Goal: Information Seeking & Learning: Learn about a topic

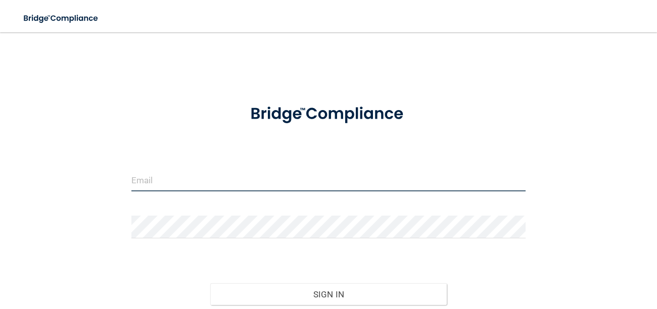
click at [223, 188] on input "email" at bounding box center [328, 180] width 395 height 23
type input "[EMAIL_ADDRESS][DOMAIN_NAME]"
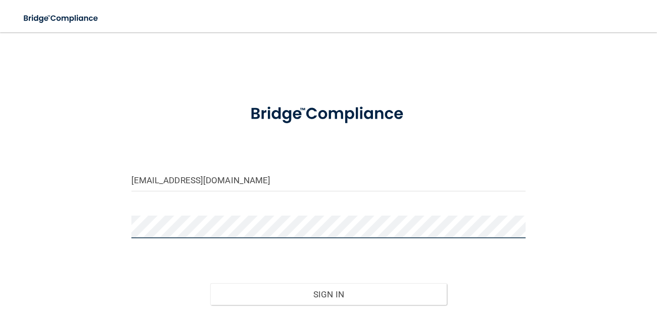
click at [210, 284] on button "Sign In" at bounding box center [328, 295] width 237 height 22
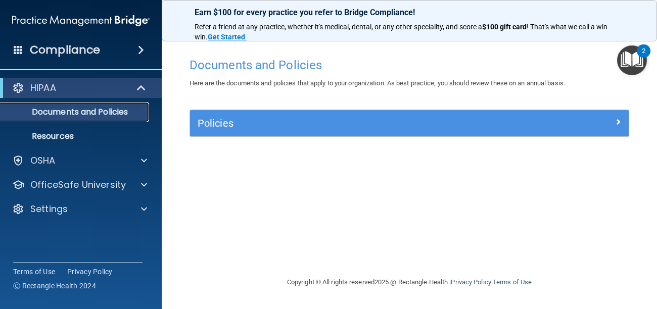
click at [96, 115] on p "Documents and Policies" at bounding box center [76, 112] width 138 height 10
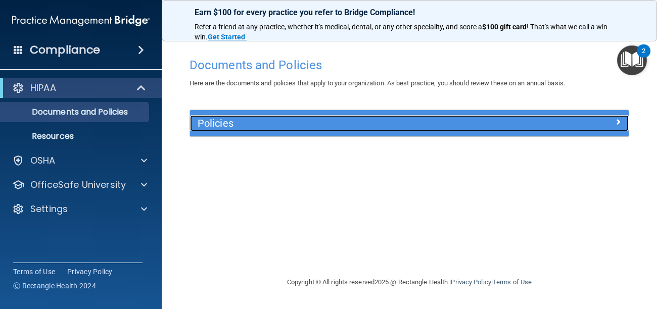
click at [216, 128] on h5 "Policies" at bounding box center [355, 123] width 314 height 11
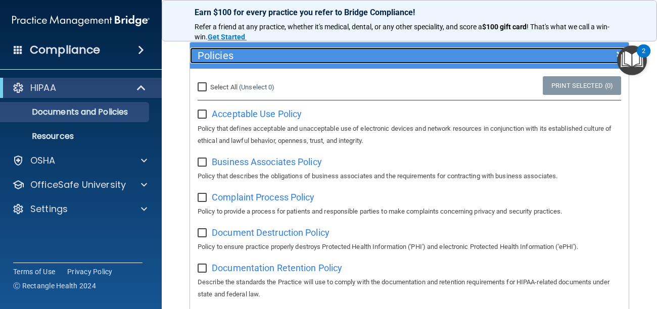
scroll to position [50, 0]
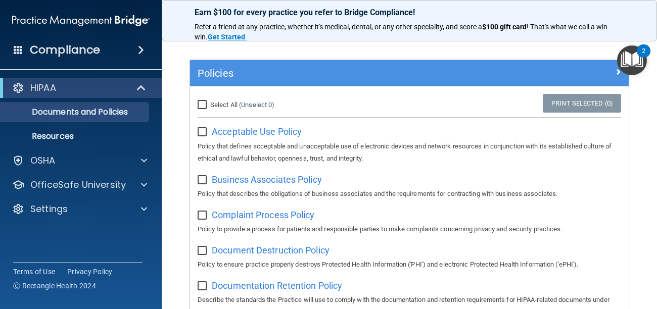
click at [633, 64] on img "Open Resource Center, 2 new notifications" at bounding box center [632, 60] width 30 height 30
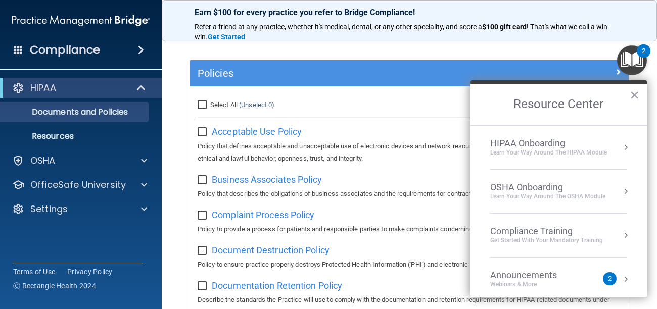
click at [596, 232] on div "Compliance Training" at bounding box center [546, 231] width 113 height 11
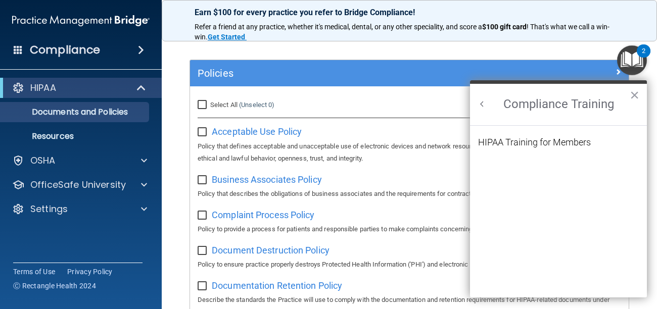
scroll to position [0, 0]
click at [523, 142] on div "HIPAA Training for Members" at bounding box center [534, 142] width 113 height 9
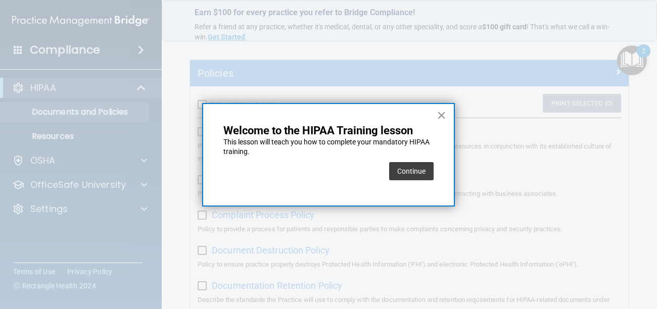
click at [442, 116] on button "×" at bounding box center [442, 115] width 10 height 16
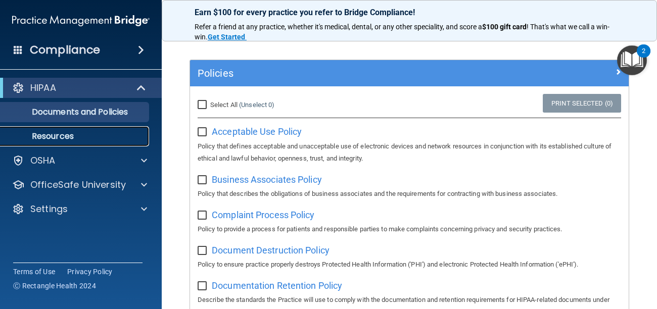
click at [70, 137] on p "Resources" at bounding box center [76, 136] width 138 height 10
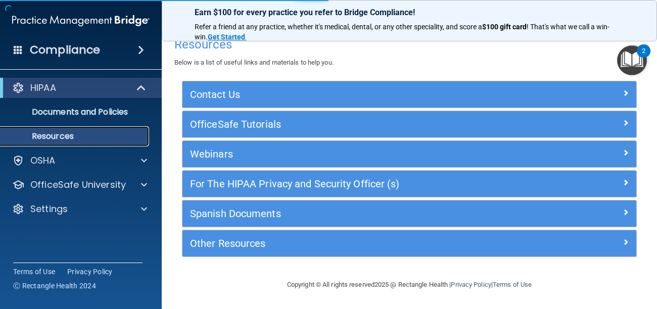
scroll to position [10, 0]
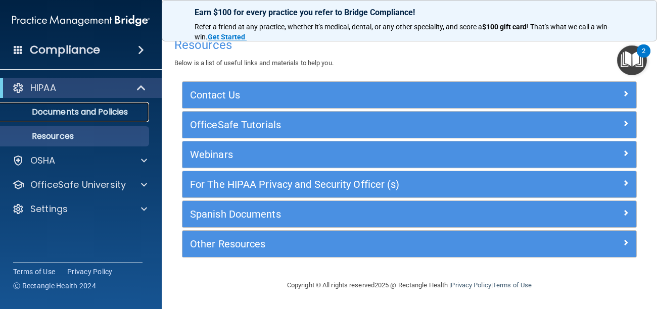
click at [92, 114] on p "Documents and Policies" at bounding box center [76, 112] width 138 height 10
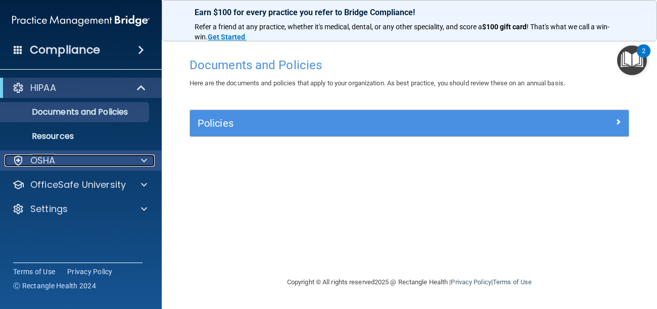
click at [51, 166] on p "OSHA" at bounding box center [42, 161] width 25 height 12
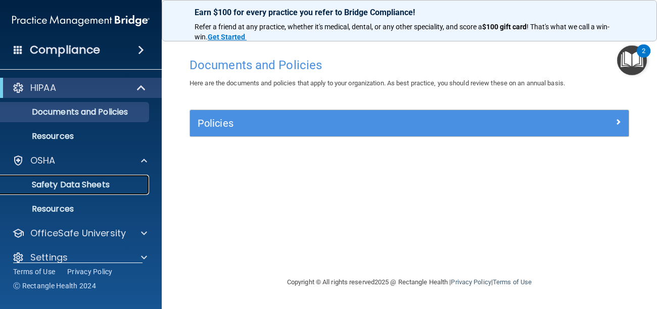
click at [74, 185] on p "Safety Data Sheets" at bounding box center [76, 185] width 138 height 10
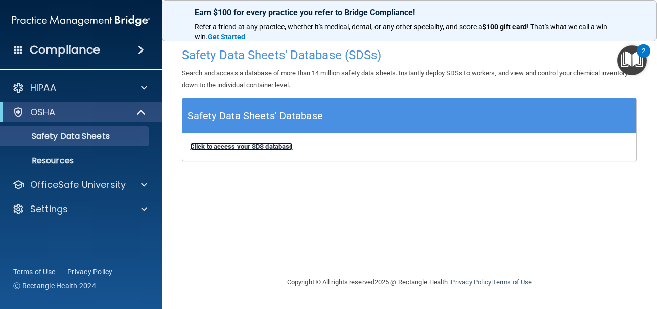
click at [237, 148] on b "Click to access your SDS database" at bounding box center [241, 147] width 103 height 8
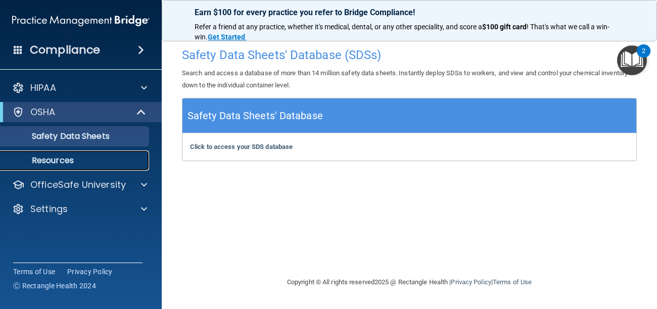
click at [54, 163] on p "Resources" at bounding box center [76, 161] width 138 height 10
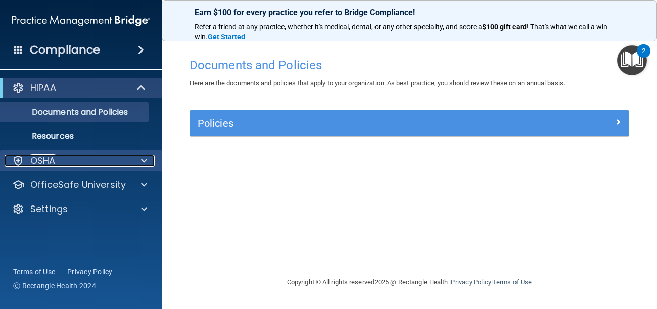
click at [146, 162] on span at bounding box center [144, 161] width 6 height 12
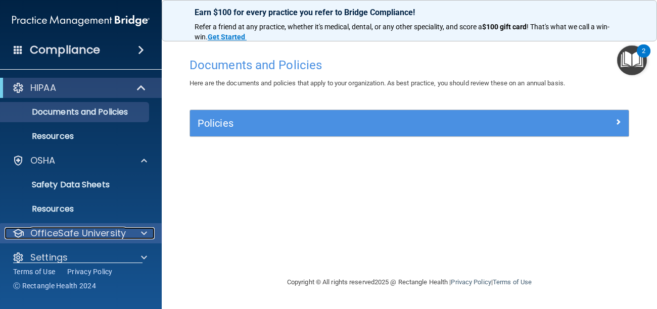
click at [143, 232] on span at bounding box center [144, 233] width 6 height 12
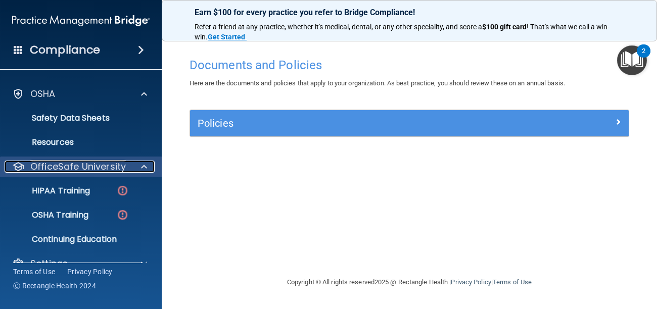
scroll to position [81, 0]
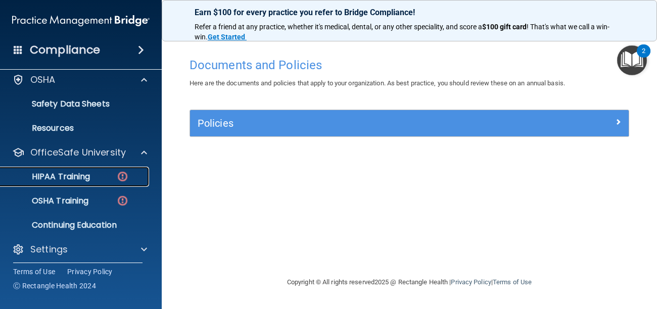
click at [83, 176] on p "HIPAA Training" at bounding box center [48, 177] width 83 height 10
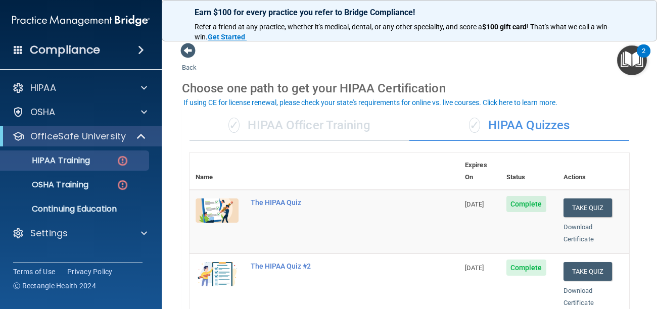
click at [394, 125] on div "✓ HIPAA Officer Training" at bounding box center [300, 126] width 220 height 30
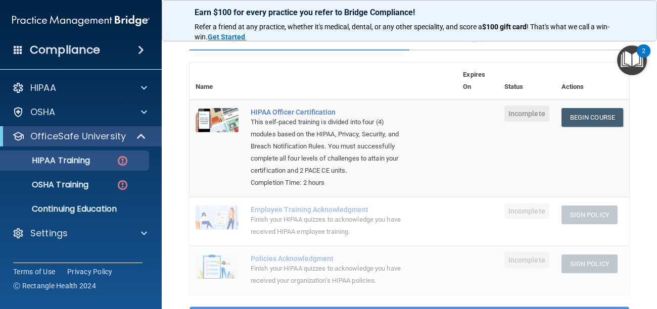
scroll to position [61, 0]
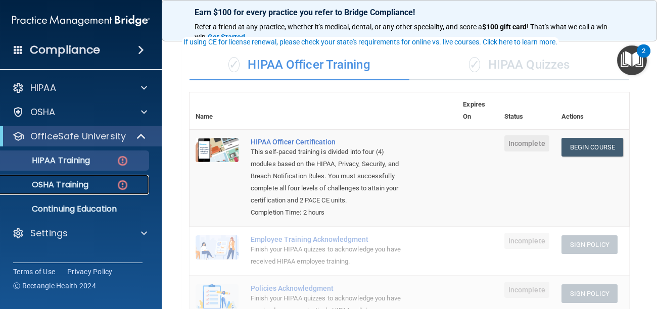
click at [83, 187] on p "OSHA Training" at bounding box center [48, 185] width 82 height 10
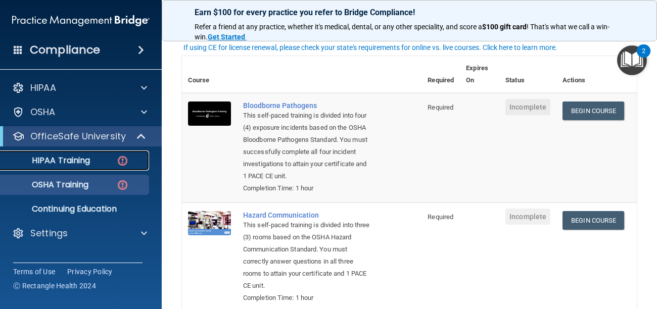
click at [86, 162] on p "HIPAA Training" at bounding box center [48, 161] width 83 height 10
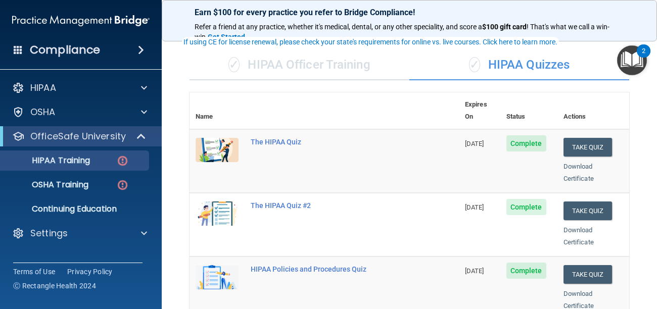
click at [647, 206] on main "Back Choose one path to get your HIPAA Certification ✓ HIPAA Officer Training ✓…" at bounding box center [409, 170] width 495 height 277
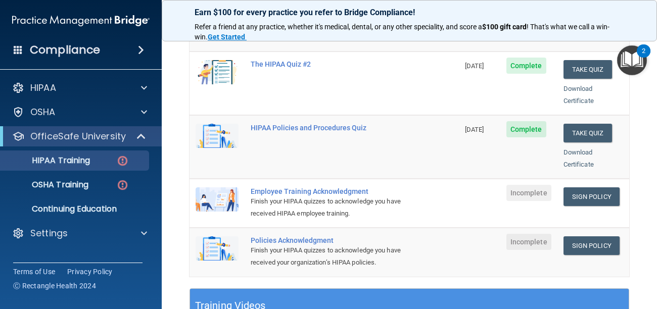
scroll to position [222, 0]
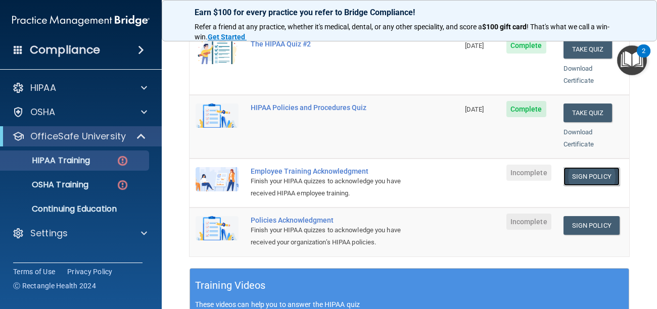
click at [584, 167] on link "Sign Policy" at bounding box center [592, 176] width 56 height 19
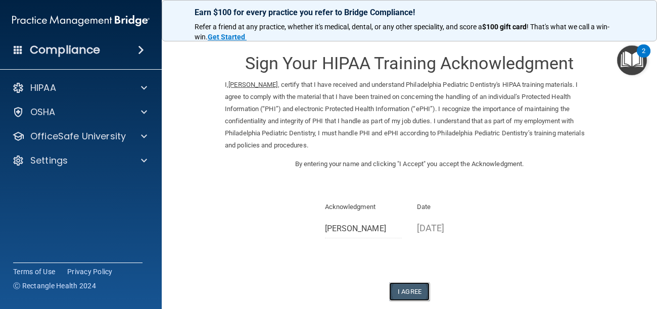
click at [406, 289] on button "I Agree" at bounding box center [409, 292] width 40 height 19
click at [366, 250] on div "Sign Your HIPAA Training Acknowledgment I, Anna Toomey , certify that I have re…" at bounding box center [409, 171] width 369 height 259
click at [357, 243] on div "Acknowledgment Anna Toomey" at bounding box center [363, 223] width 93 height 45
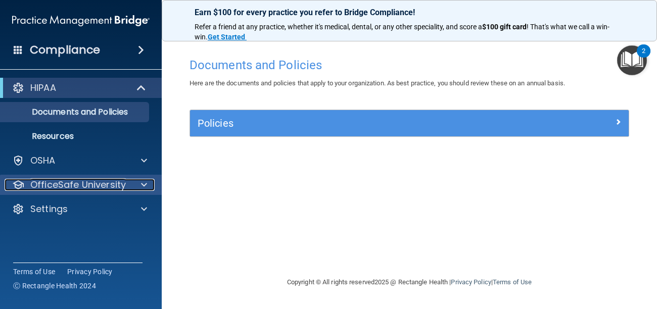
click at [147, 186] on span at bounding box center [144, 185] width 6 height 12
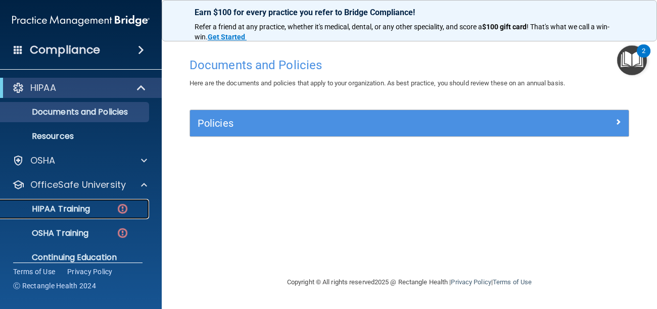
click at [98, 209] on div "HIPAA Training" at bounding box center [76, 209] width 138 height 10
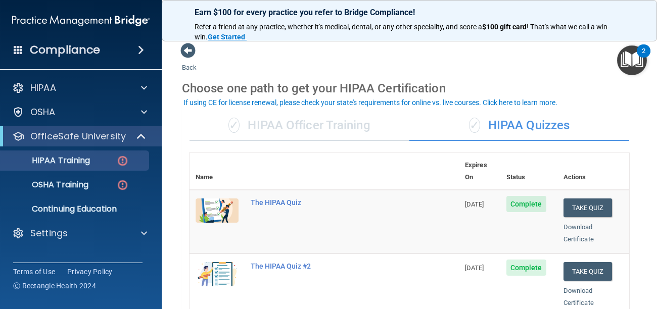
click at [367, 154] on th at bounding box center [352, 171] width 214 height 37
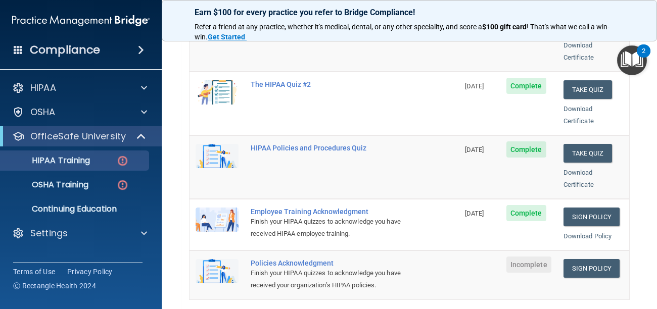
scroll to position [202, 0]
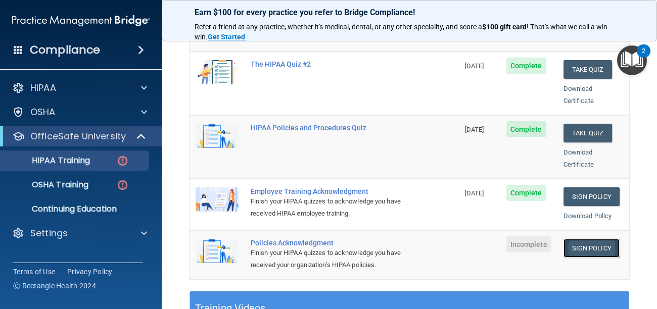
click at [588, 241] on link "Sign Policy" at bounding box center [592, 248] width 56 height 19
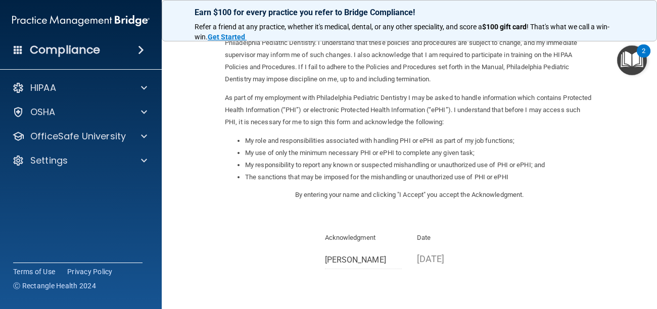
scroll to position [70, 0]
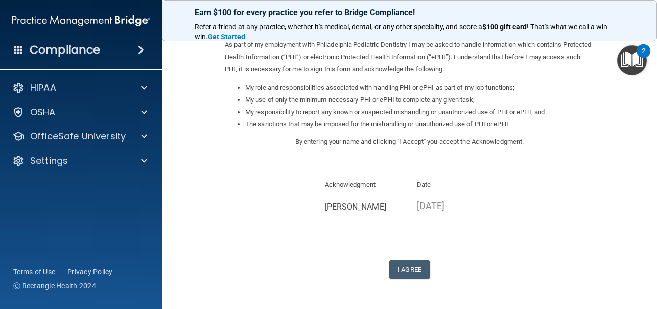
drag, startPoint x: 655, startPoint y: 129, endPoint x: 657, endPoint y: 210, distance: 80.9
click at [657, 210] on html "Compliance HIPAA Documents and Policies Report an Incident Business Associates …" at bounding box center [328, 154] width 657 height 309
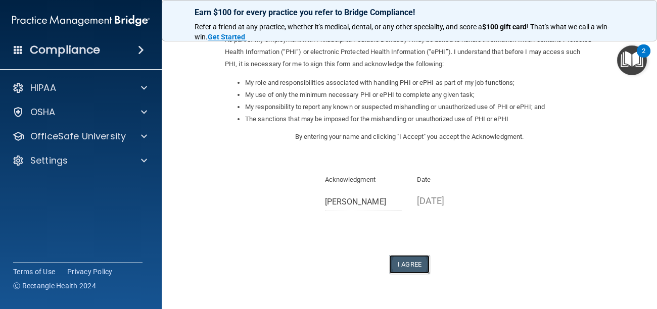
click at [408, 265] on button "I Agree" at bounding box center [409, 264] width 40 height 19
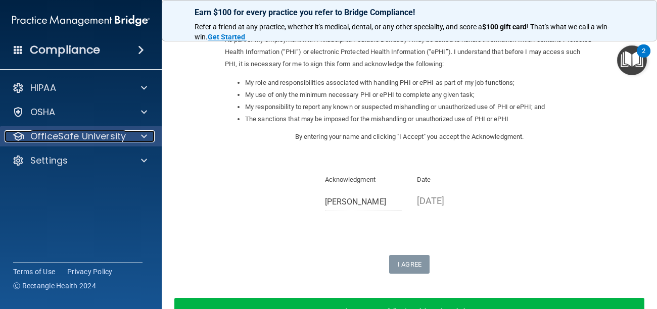
click at [145, 140] on span at bounding box center [144, 136] width 6 height 12
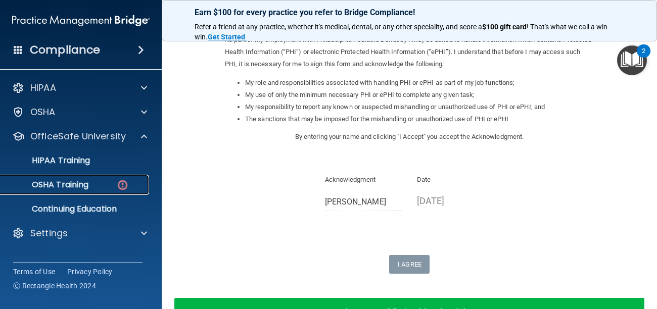
click at [63, 187] on p "OSHA Training" at bounding box center [48, 185] width 82 height 10
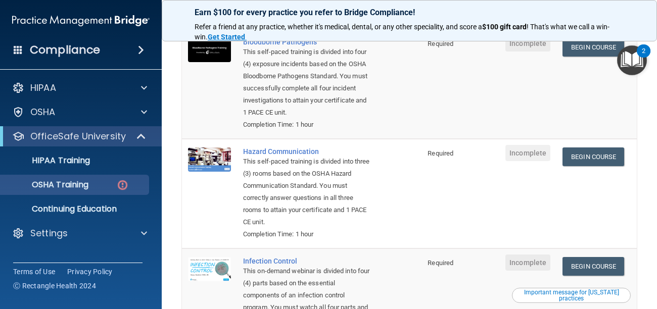
click at [442, 70] on td "Required" at bounding box center [441, 84] width 38 height 110
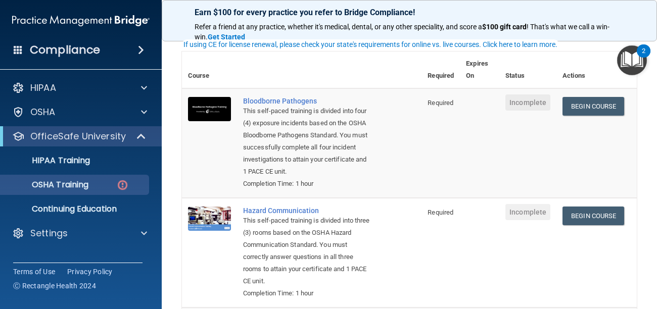
scroll to position [64, 0]
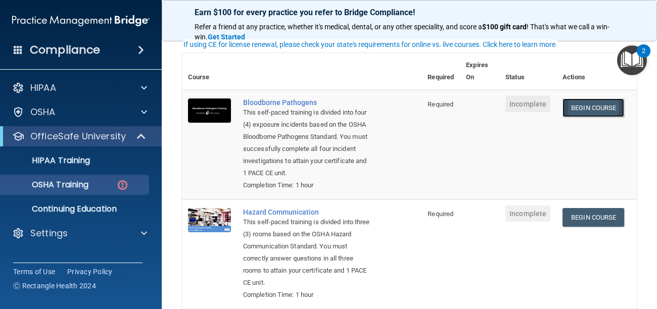
click at [597, 107] on link "Begin Course" at bounding box center [594, 108] width 62 height 19
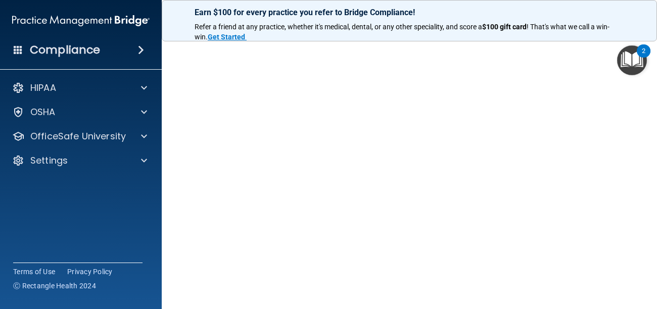
scroll to position [41, 0]
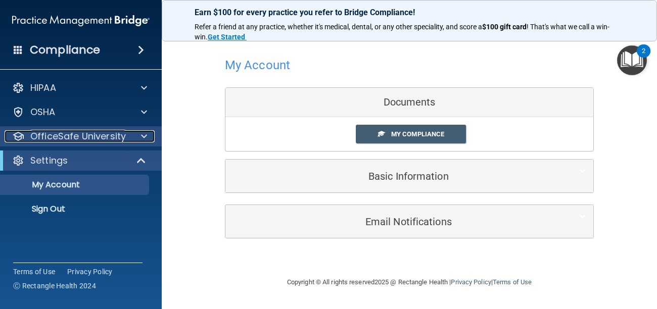
click at [145, 140] on span at bounding box center [144, 136] width 6 height 12
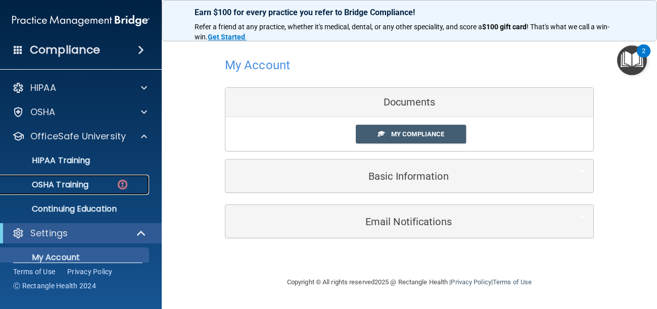
click at [97, 186] on div "OSHA Training" at bounding box center [76, 185] width 138 height 10
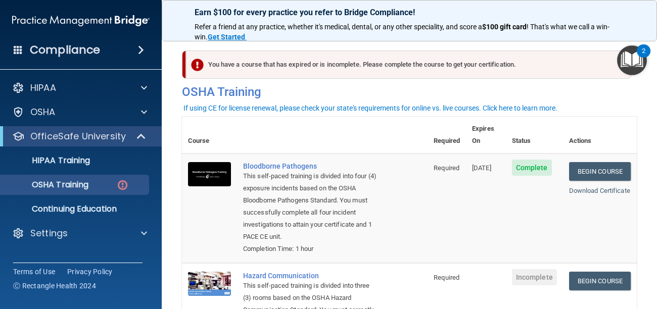
click at [650, 238] on main "You have a course that has expired or is incomplete. Please complete the course…" at bounding box center [409, 170] width 495 height 277
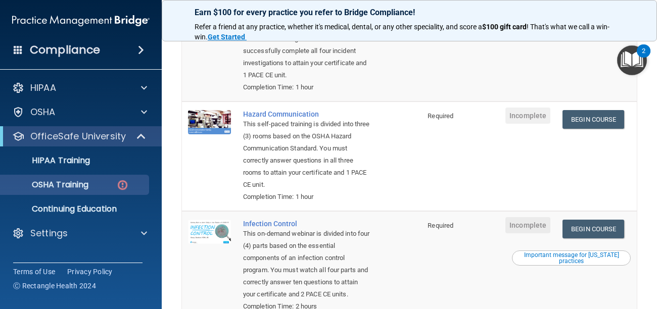
scroll to position [142, 0]
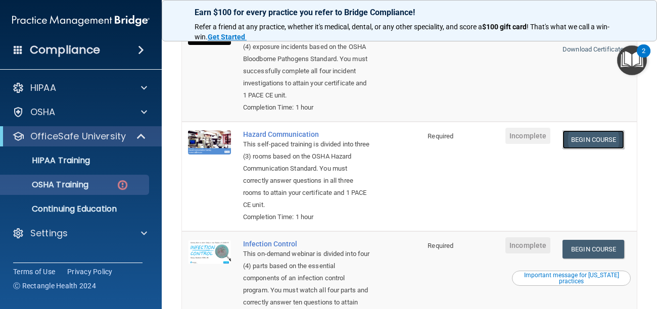
click at [593, 131] on link "Begin Course" at bounding box center [594, 139] width 62 height 19
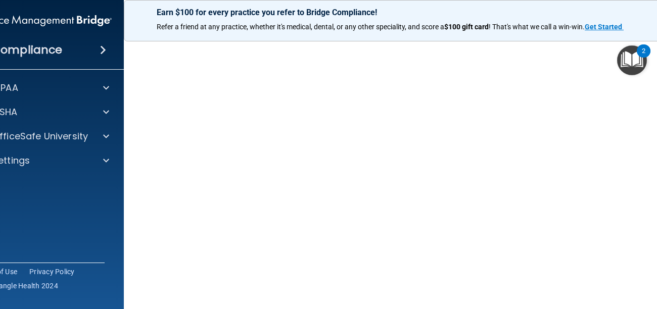
scroll to position [64, 0]
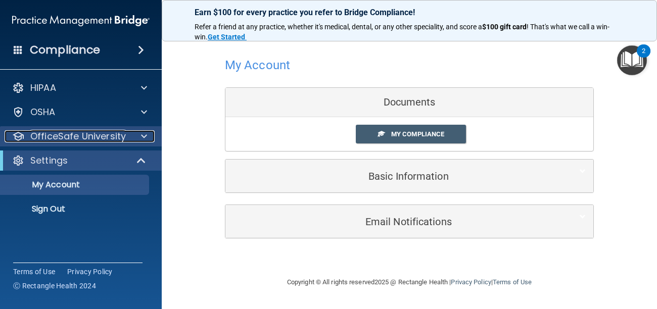
click at [143, 141] on span at bounding box center [144, 136] width 6 height 12
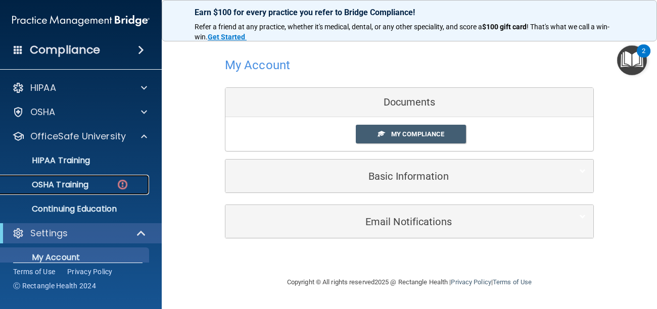
click at [88, 188] on p "OSHA Training" at bounding box center [48, 185] width 82 height 10
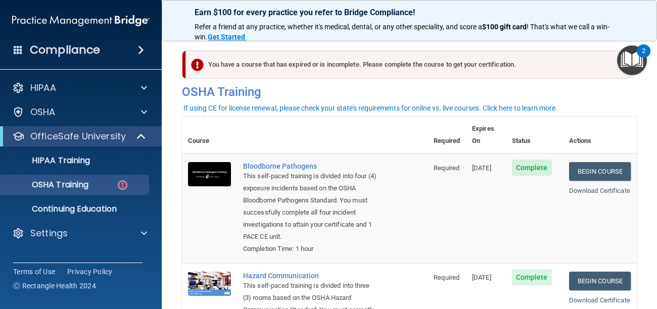
click at [279, 122] on th at bounding box center [332, 135] width 191 height 37
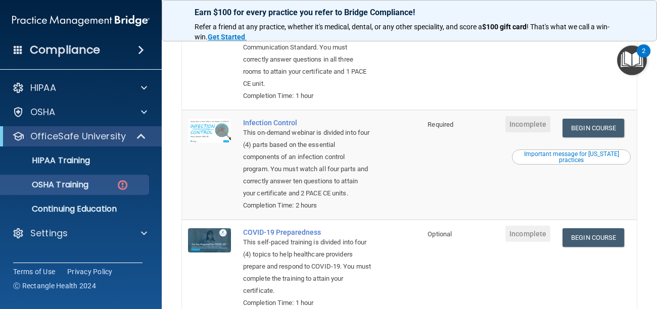
scroll to position [283, 0]
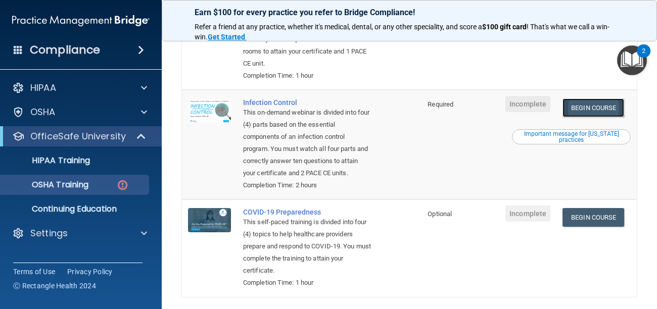
click at [585, 99] on link "Begin Course" at bounding box center [594, 108] width 62 height 19
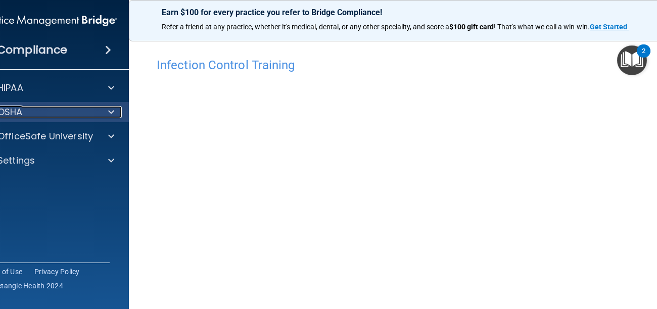
click at [114, 113] on span at bounding box center [111, 112] width 6 height 12
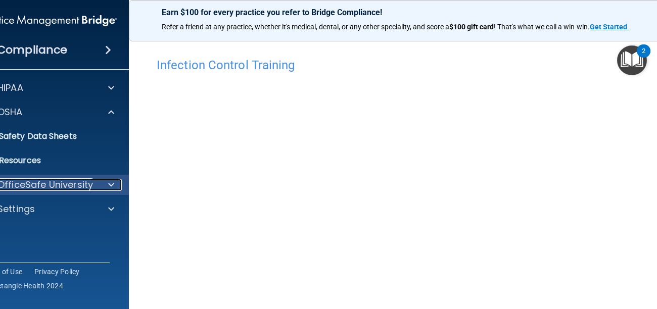
click at [112, 187] on span at bounding box center [111, 185] width 6 height 12
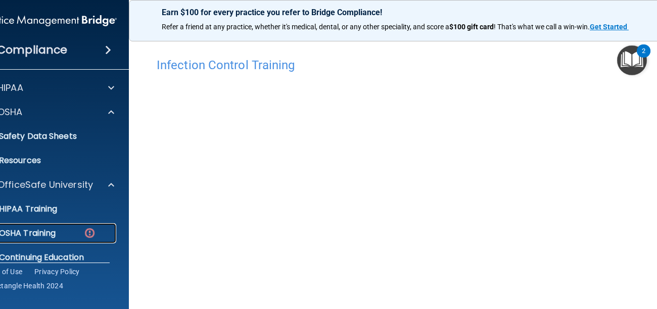
click at [53, 237] on p "OSHA Training" at bounding box center [15, 233] width 82 height 10
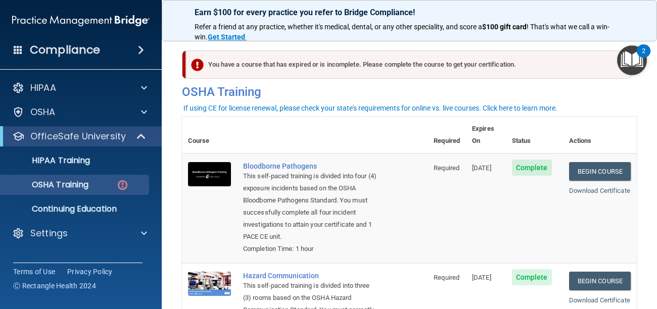
click at [385, 121] on th at bounding box center [332, 135] width 191 height 37
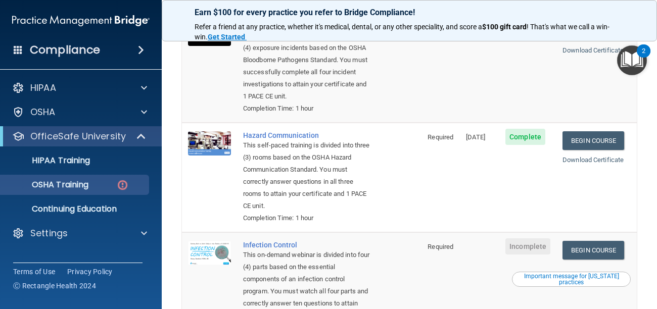
scroll to position [162, 0]
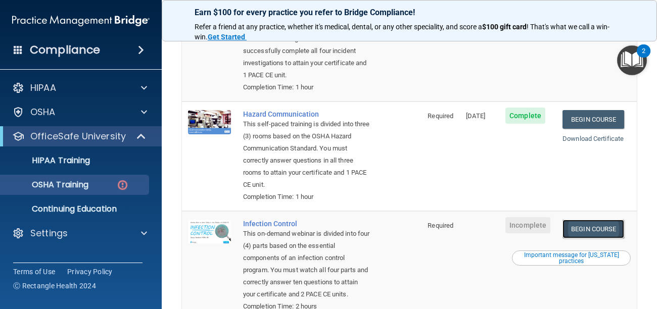
click at [592, 221] on link "Begin Course" at bounding box center [594, 229] width 62 height 19
click at [78, 160] on p "HIPAA Training" at bounding box center [48, 161] width 83 height 10
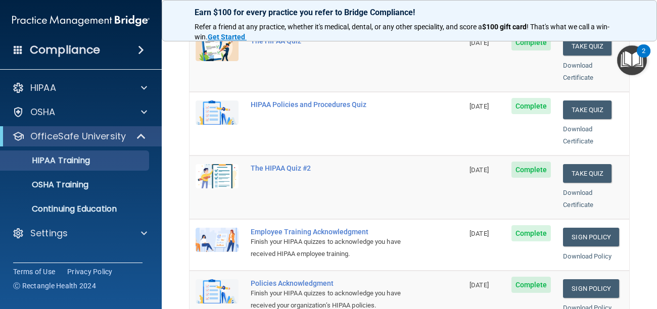
click at [657, 64] on main "Back Choose one path to get your HIPAA Certification ✓ HIPAA Officer Training ✓…" at bounding box center [409, 170] width 495 height 277
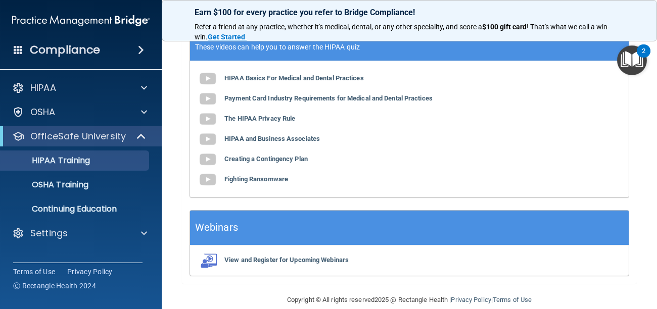
scroll to position [487, 0]
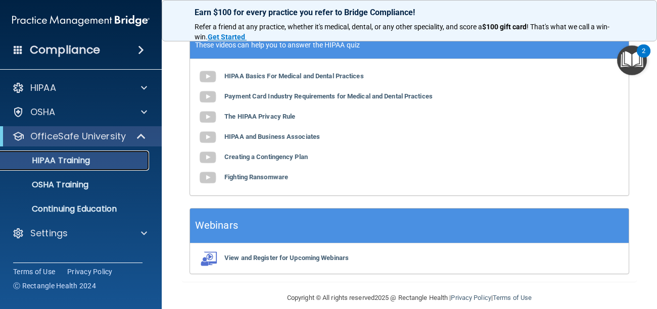
click at [89, 163] on p "HIPAA Training" at bounding box center [48, 161] width 83 height 10
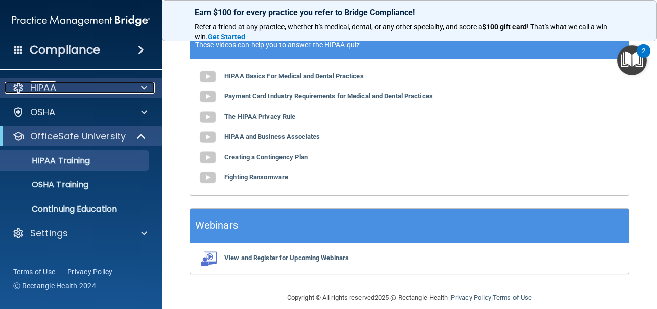
click at [55, 90] on p "HIPAA" at bounding box center [43, 88] width 26 height 12
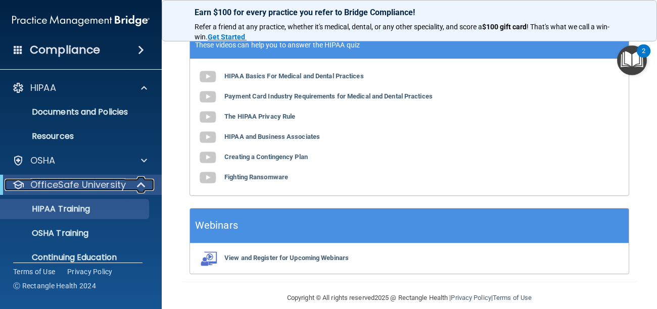
click at [138, 188] on span at bounding box center [142, 185] width 9 height 12
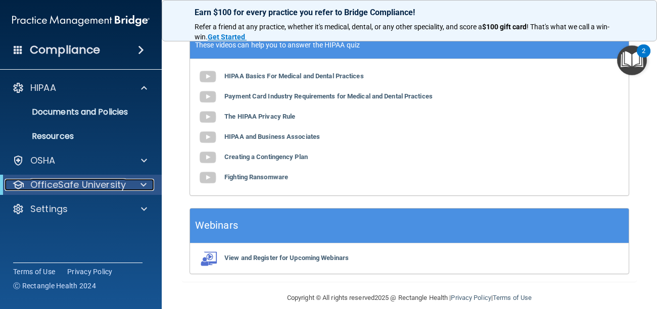
click at [145, 187] on span at bounding box center [144, 185] width 6 height 12
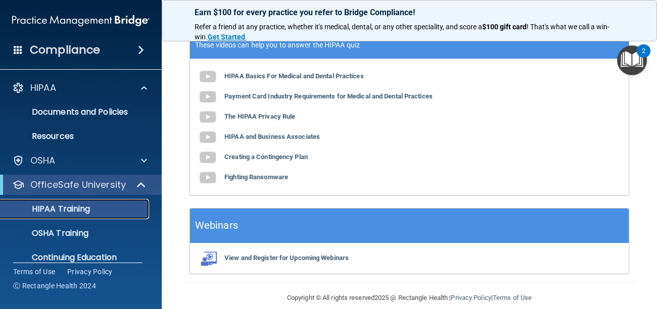
click at [77, 210] on p "HIPAA Training" at bounding box center [48, 209] width 83 height 10
click at [69, 209] on p "HIPAA Training" at bounding box center [48, 209] width 83 height 10
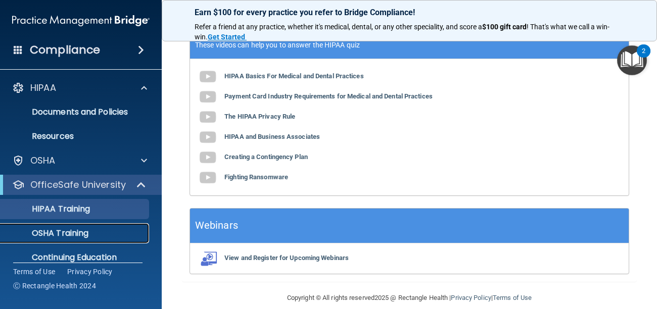
click at [61, 236] on p "OSHA Training" at bounding box center [48, 233] width 82 height 10
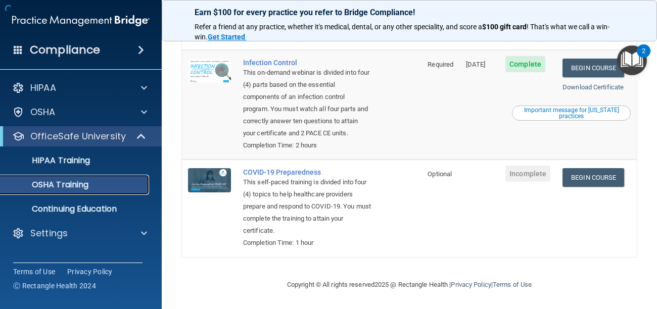
scroll to position [296, 0]
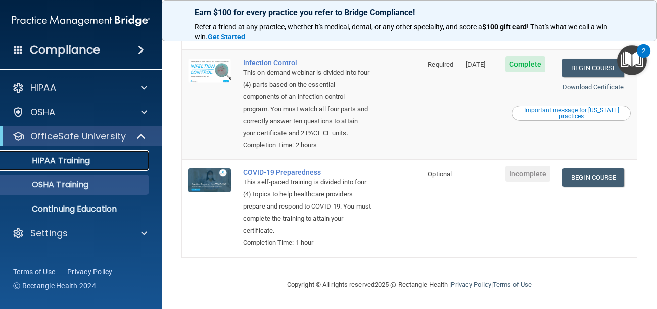
click at [85, 161] on p "HIPAA Training" at bounding box center [48, 161] width 83 height 10
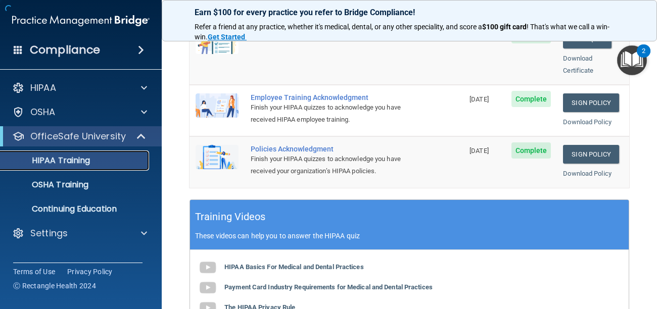
scroll to position [487, 0]
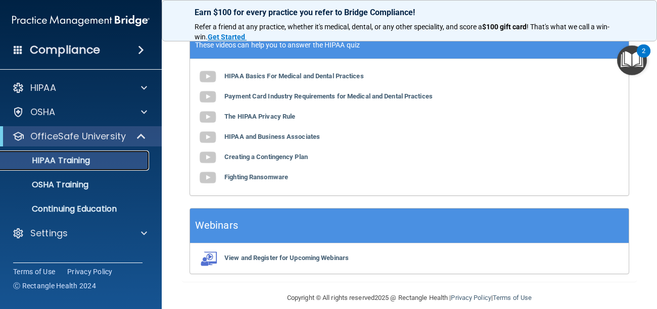
click at [104, 164] on div "HIPAA Training" at bounding box center [76, 161] width 138 height 10
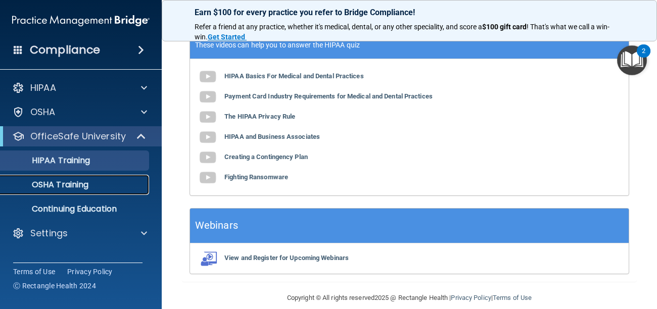
click at [73, 186] on p "OSHA Training" at bounding box center [48, 185] width 82 height 10
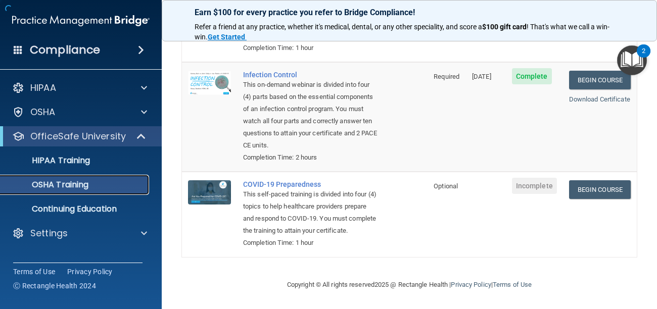
scroll to position [296, 0]
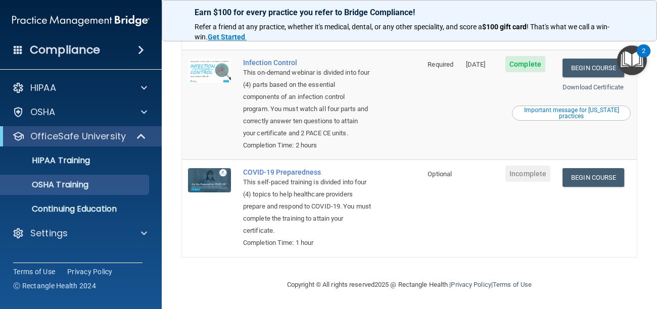
click at [635, 104] on td "Begin Course Download Certificate Important message for California practices" at bounding box center [597, 105] width 80 height 110
click at [641, 103] on main "You have a course that has expired or is incomplete. Please complete the course…" at bounding box center [409, 170] width 495 height 277
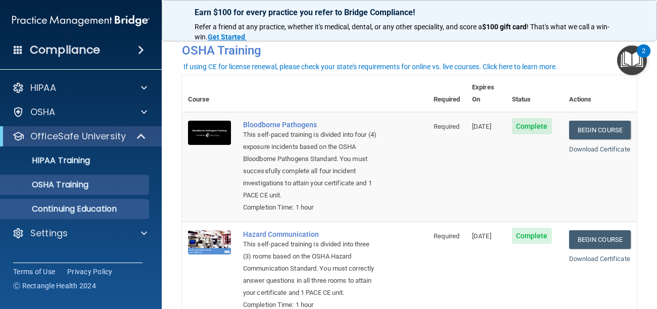
scroll to position [0, 0]
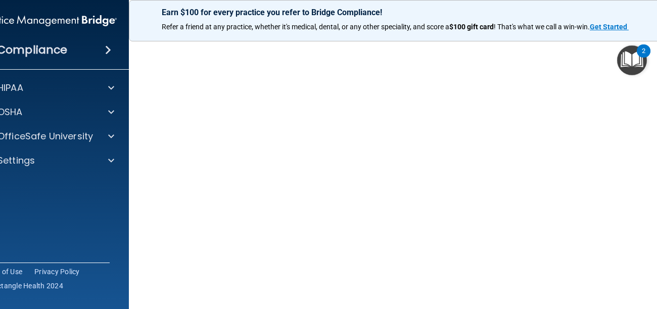
scroll to position [63, 0]
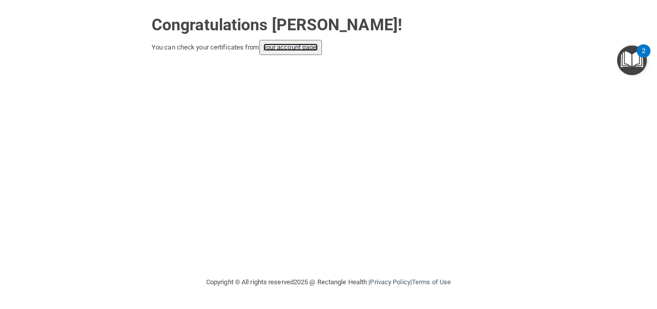
click at [281, 48] on link "your account page!" at bounding box center [290, 47] width 55 height 8
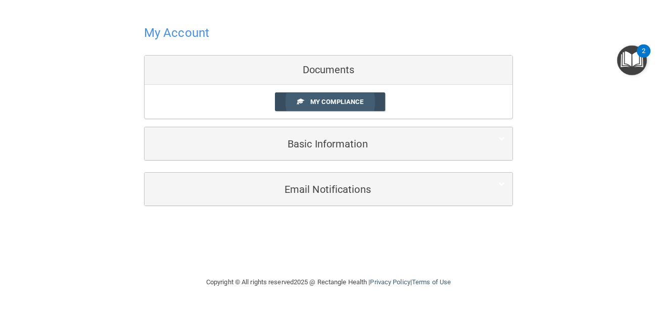
click at [318, 103] on span "My Compliance" at bounding box center [336, 102] width 53 height 8
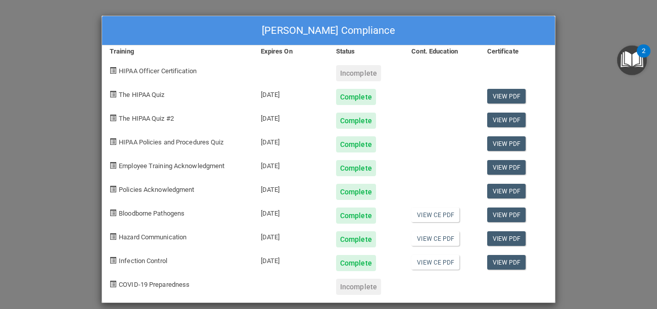
scroll to position [9, 0]
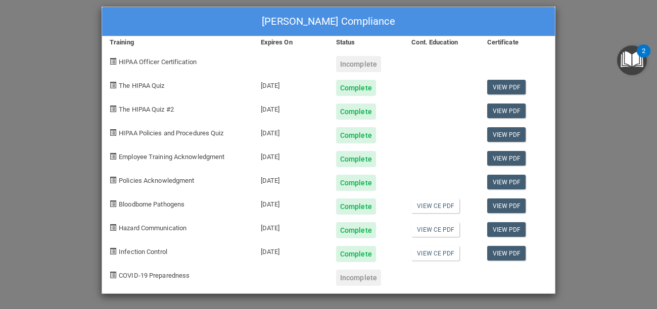
click at [113, 61] on span at bounding box center [113, 61] width 7 height 7
click at [598, 27] on div "[PERSON_NAME] Compliance Training Expires On Status Cont. Education Certificate…" at bounding box center [328, 154] width 657 height 309
